Goal: Check status: Check status

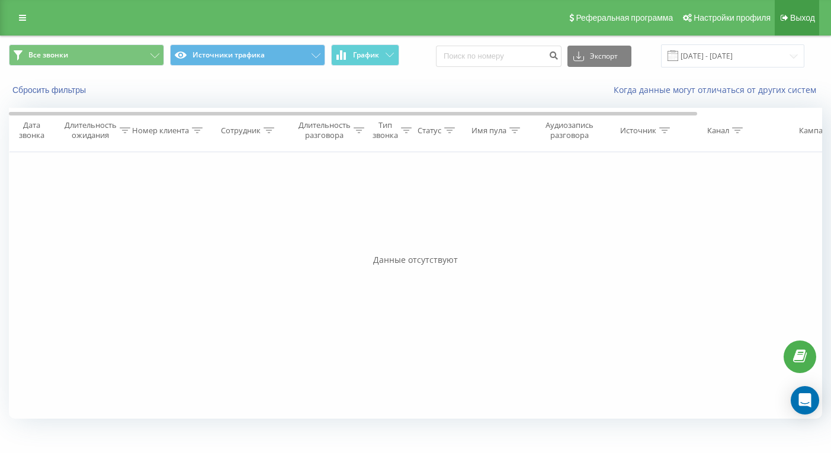
click at [803, 20] on span "Выход" at bounding box center [802, 17] width 25 height 9
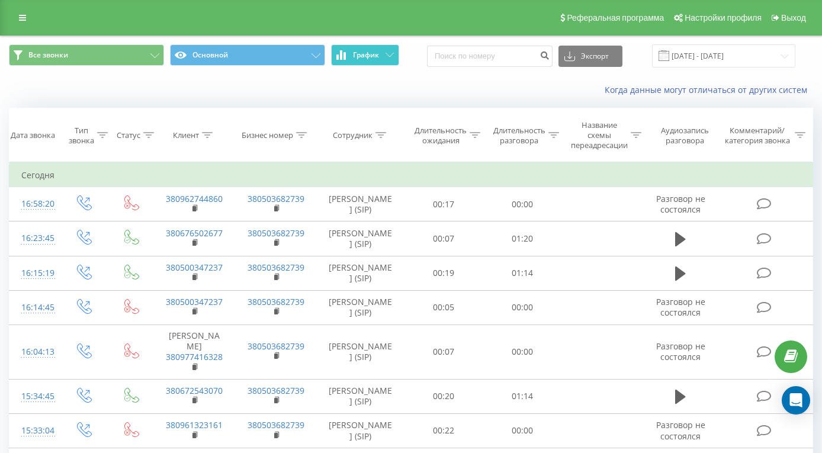
click at [383, 64] on button "График" at bounding box center [365, 54] width 68 height 21
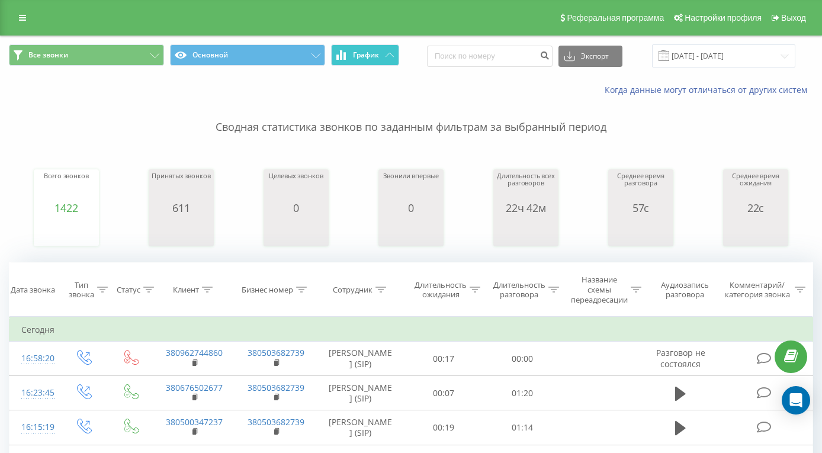
click at [386, 57] on icon at bounding box center [390, 55] width 8 height 4
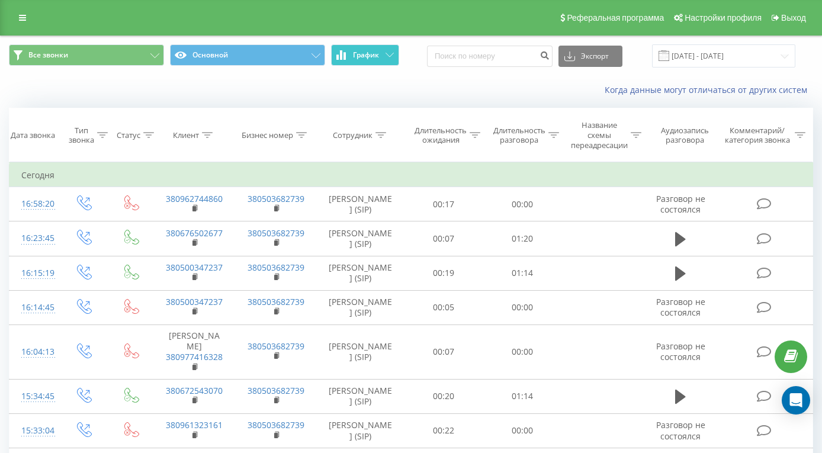
click at [386, 57] on icon at bounding box center [390, 55] width 8 height 4
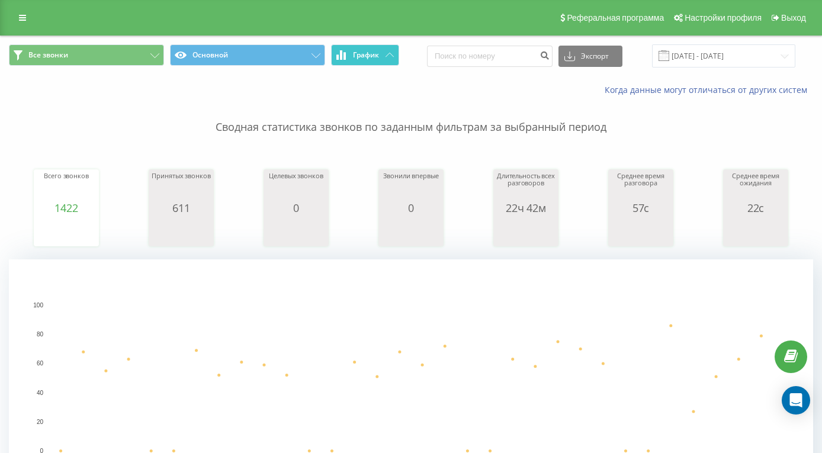
click at [387, 57] on icon at bounding box center [390, 55] width 8 height 4
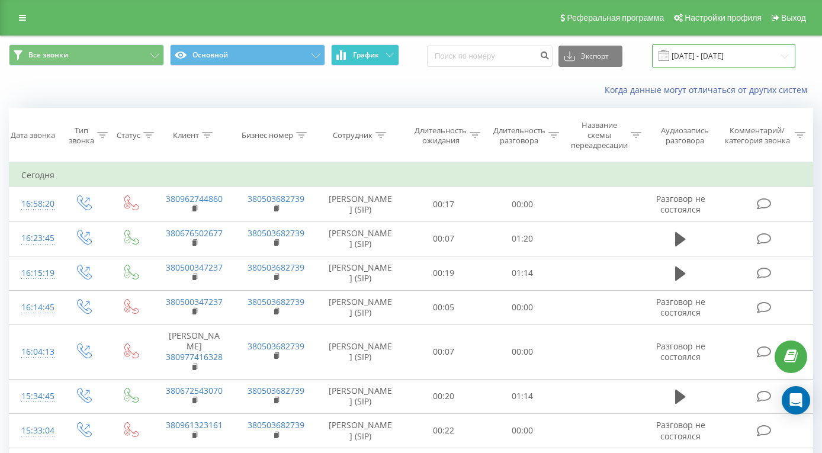
click at [710, 68] on input "19.08.2025 - 19.09.2025" at bounding box center [723, 55] width 143 height 23
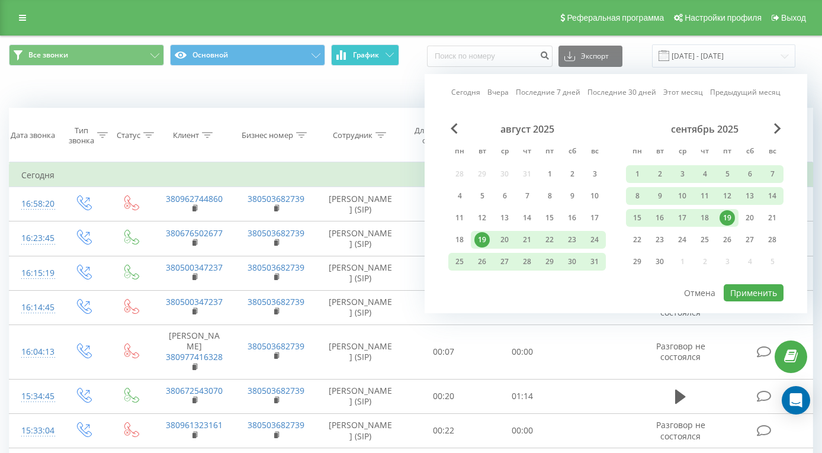
click at [727, 226] on div "19" at bounding box center [727, 217] width 15 height 15
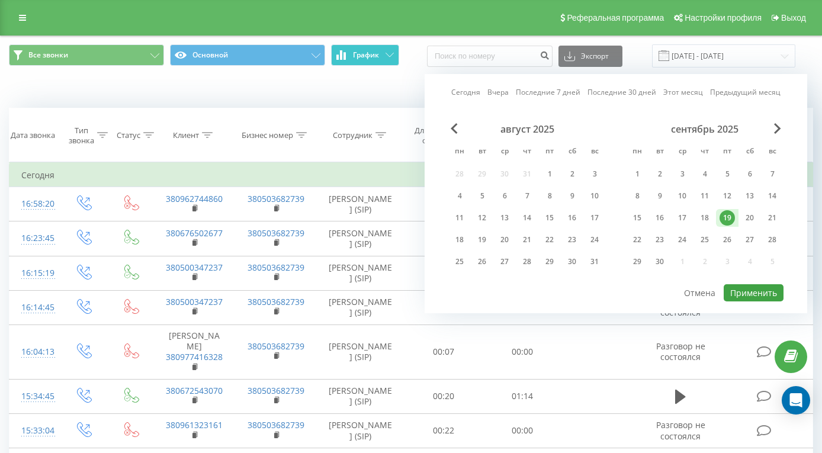
click at [736, 301] on button "Применить" at bounding box center [754, 292] width 60 height 17
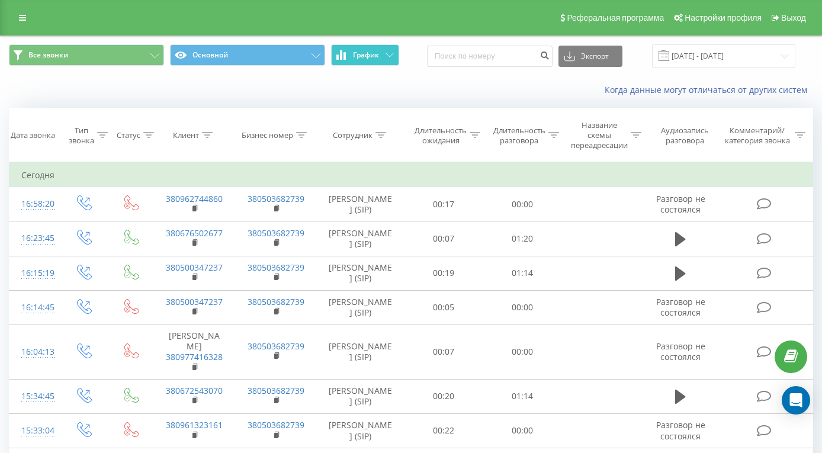
click at [389, 56] on icon at bounding box center [390, 55] width 8 height 4
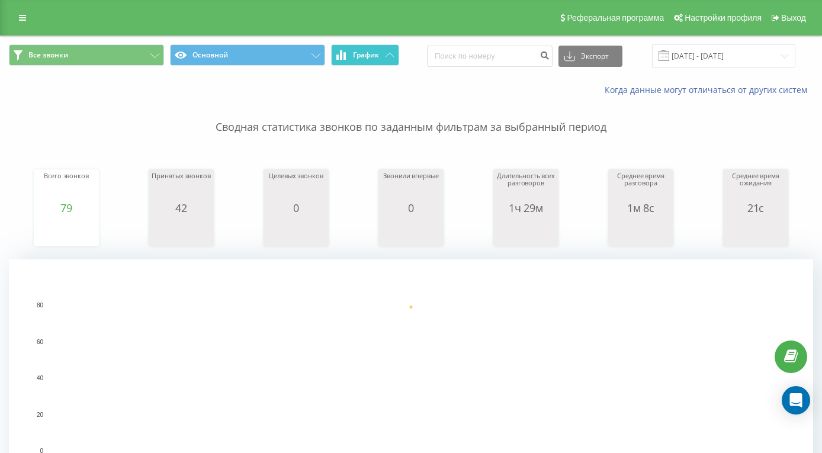
click at [389, 56] on icon at bounding box center [390, 55] width 8 height 4
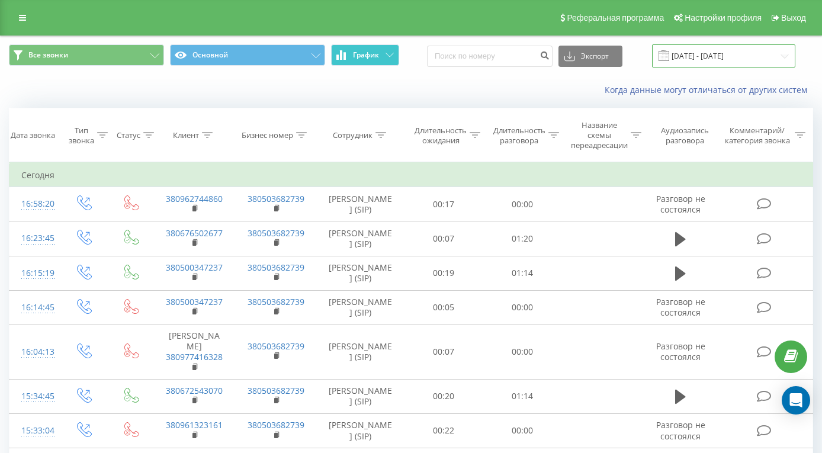
click at [713, 56] on input "19.09.2025 - 19.09.2025" at bounding box center [723, 55] width 143 height 23
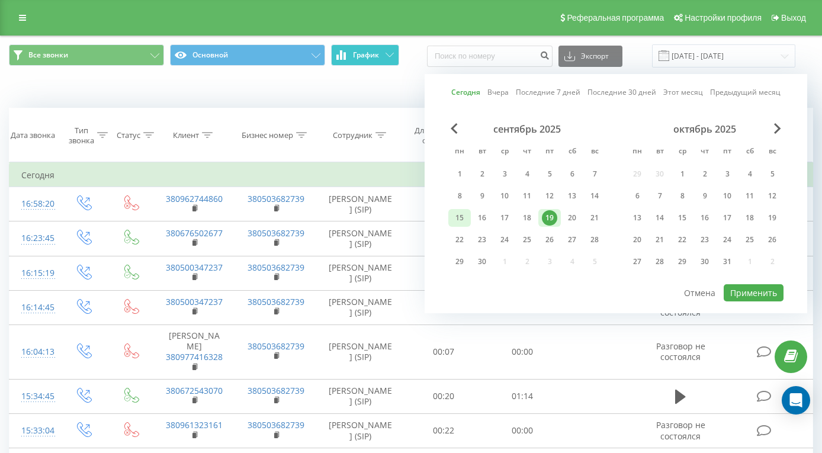
click at [460, 213] on div "15" at bounding box center [459, 217] width 15 height 15
click at [550, 216] on div "19" at bounding box center [549, 217] width 15 height 15
click at [737, 288] on button "Применить" at bounding box center [754, 292] width 60 height 17
type input "15.09.2025 - 19.09.2025"
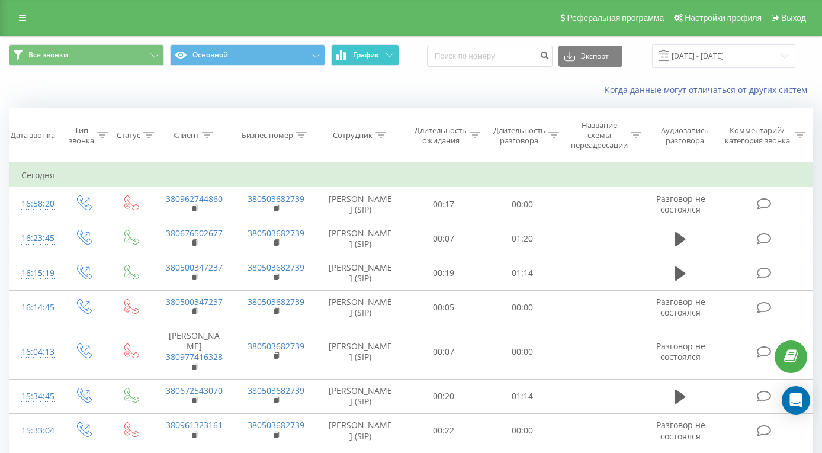
click at [388, 53] on icon at bounding box center [390, 55] width 8 height 4
